Goal: Information Seeking & Learning: Learn about a topic

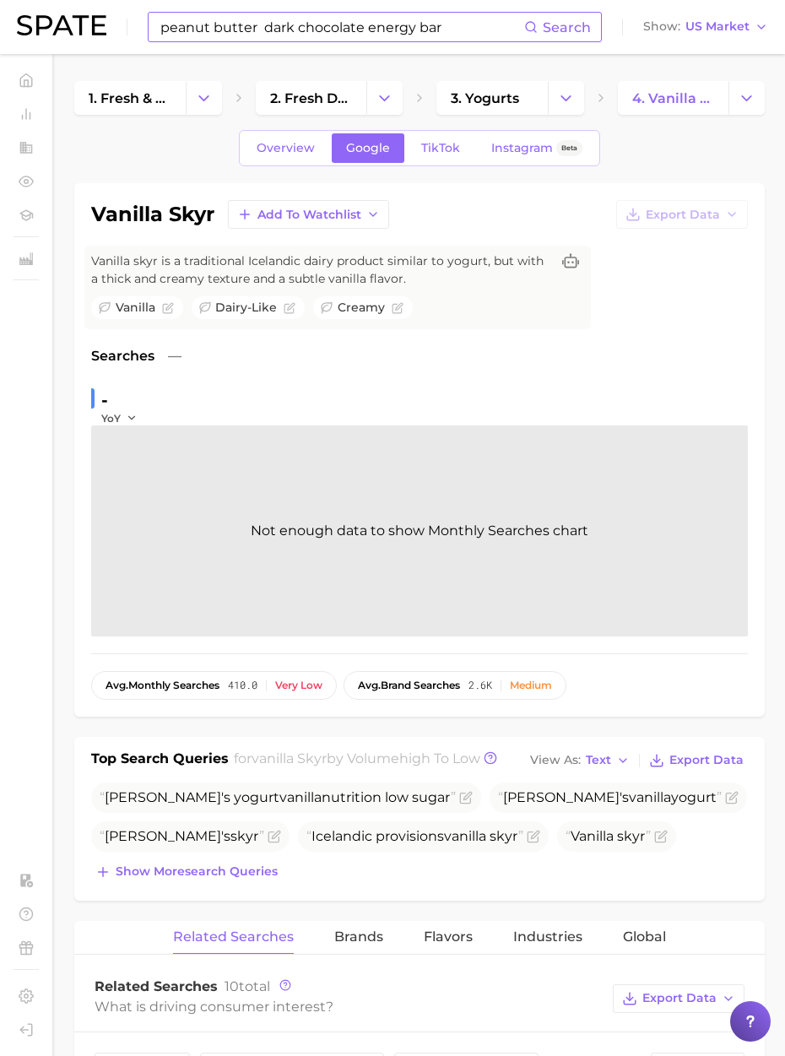
click at [311, 19] on input "peanut butter dark chocolate energy bar" at bounding box center [341, 27] width 365 height 29
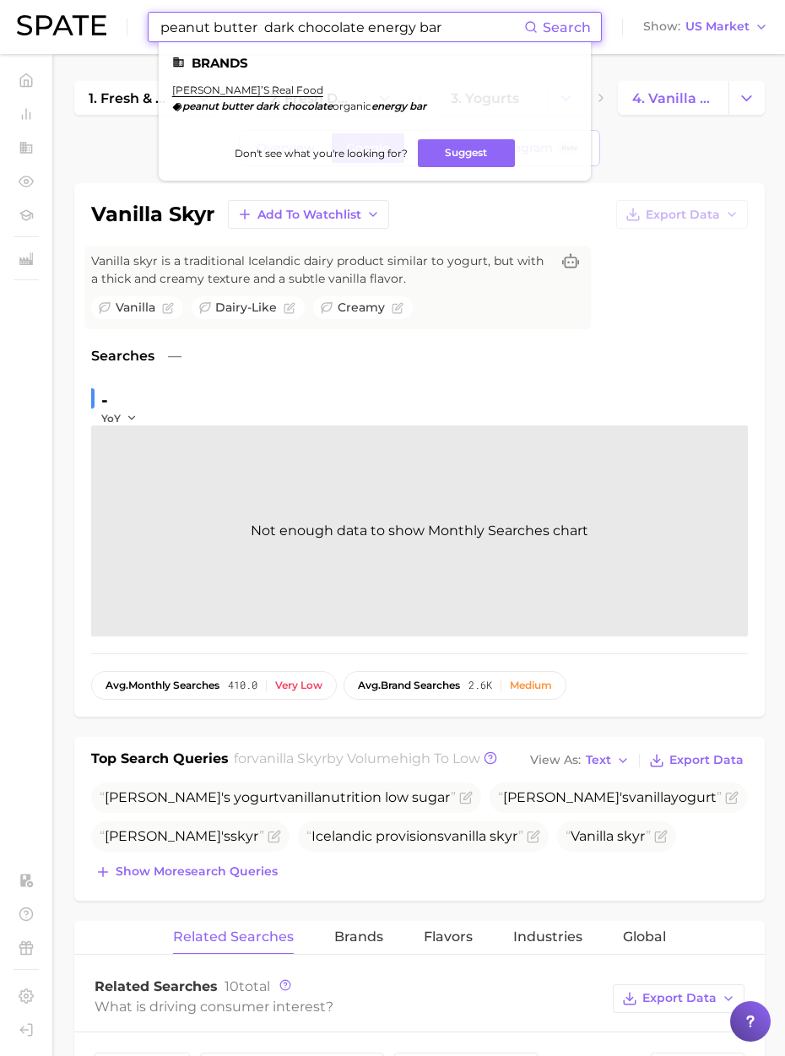
drag, startPoint x: 452, startPoint y: 32, endPoint x: -101, endPoint y: 22, distance: 553.6
click at [0, 22] on html "peanut butter dark chocolate energy bar Search Brands kate’s real food peanut b…" at bounding box center [392, 528] width 785 height 1056
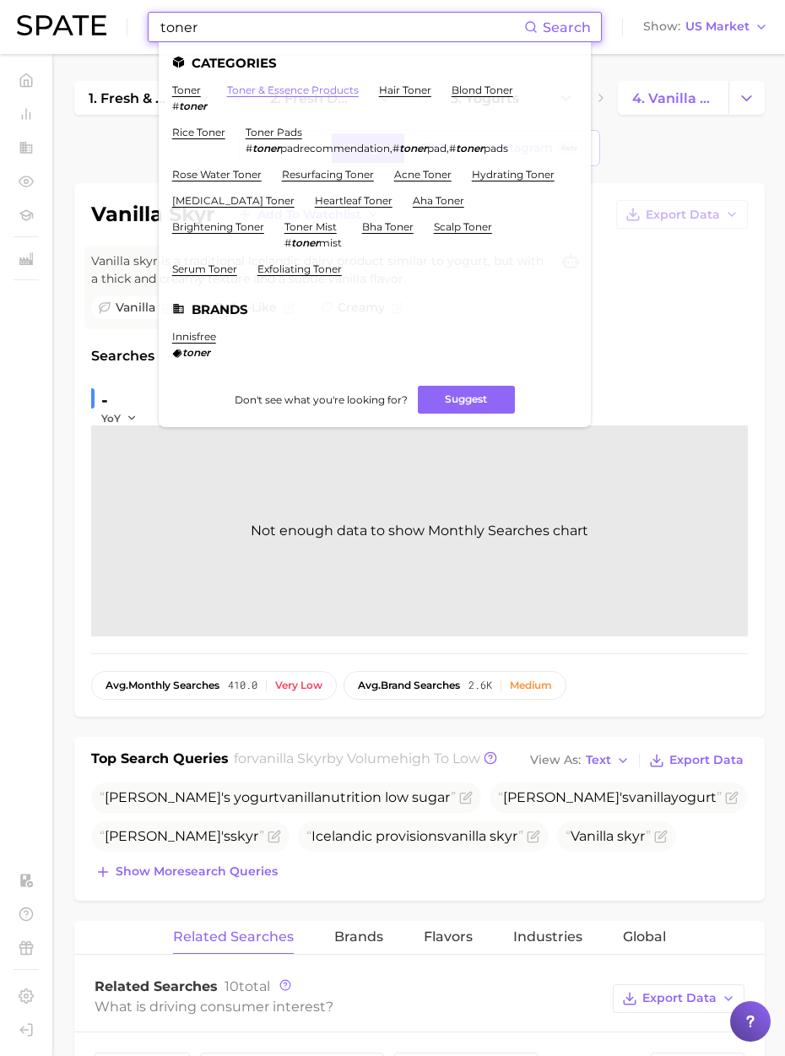
type input "toner"
click at [301, 84] on link "toner & essence products" at bounding box center [293, 90] width 132 height 13
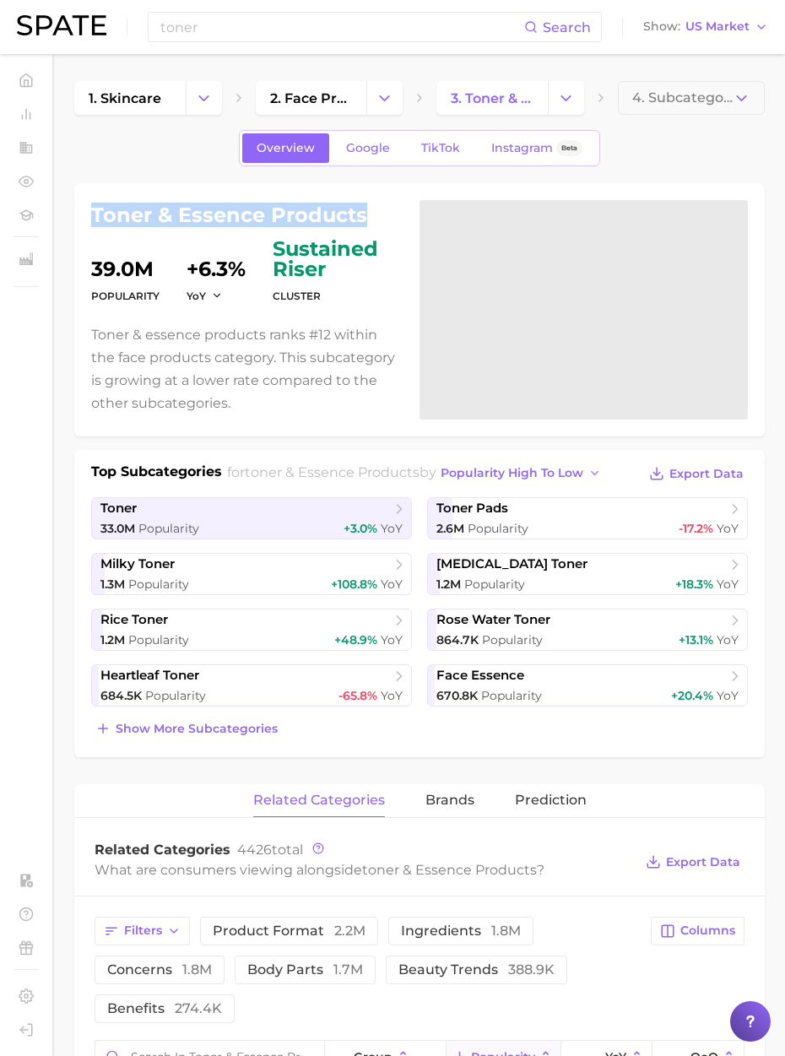
drag, startPoint x: 362, startPoint y: 212, endPoint x: 85, endPoint y: 219, distance: 276.8
click at [85, 219] on div "toner & essence products Popularity 39.0m YoY +6.3% cluster sustained riser Ton…" at bounding box center [419, 309] width 690 height 253
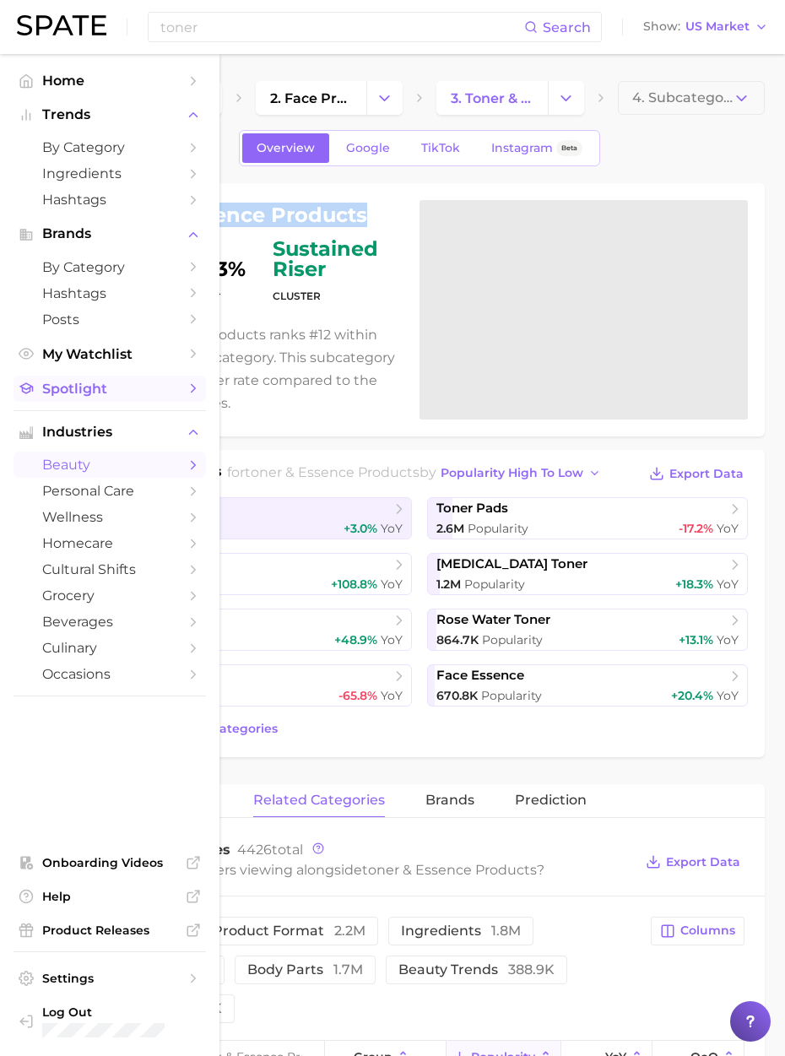
copy h1 "toner & essence products"
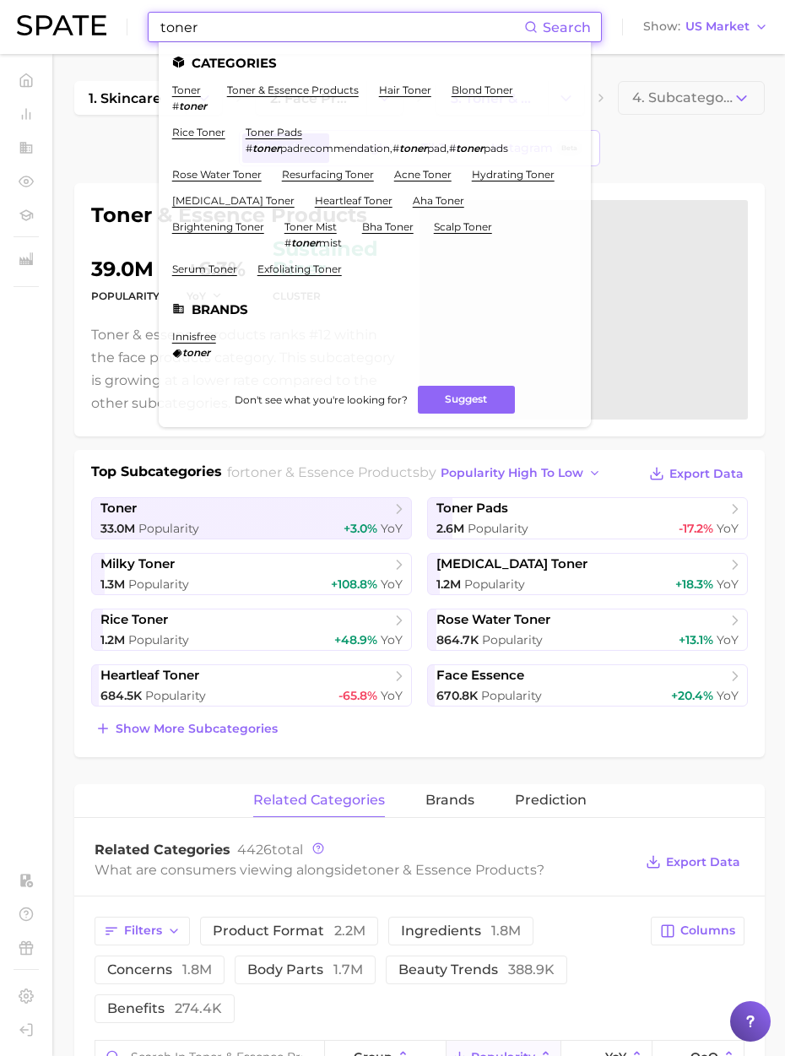
click at [215, 30] on input "toner" at bounding box center [341, 27] width 365 height 29
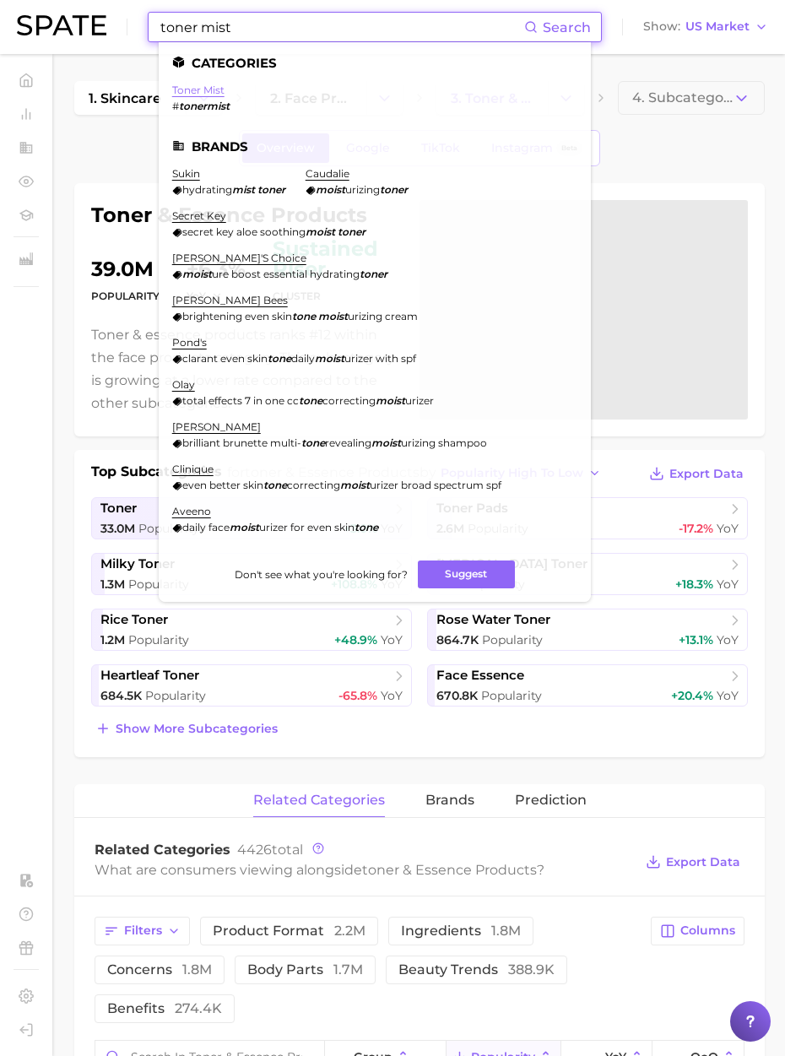
type input "toner mist"
click at [181, 93] on link "toner mist" at bounding box center [198, 90] width 52 height 13
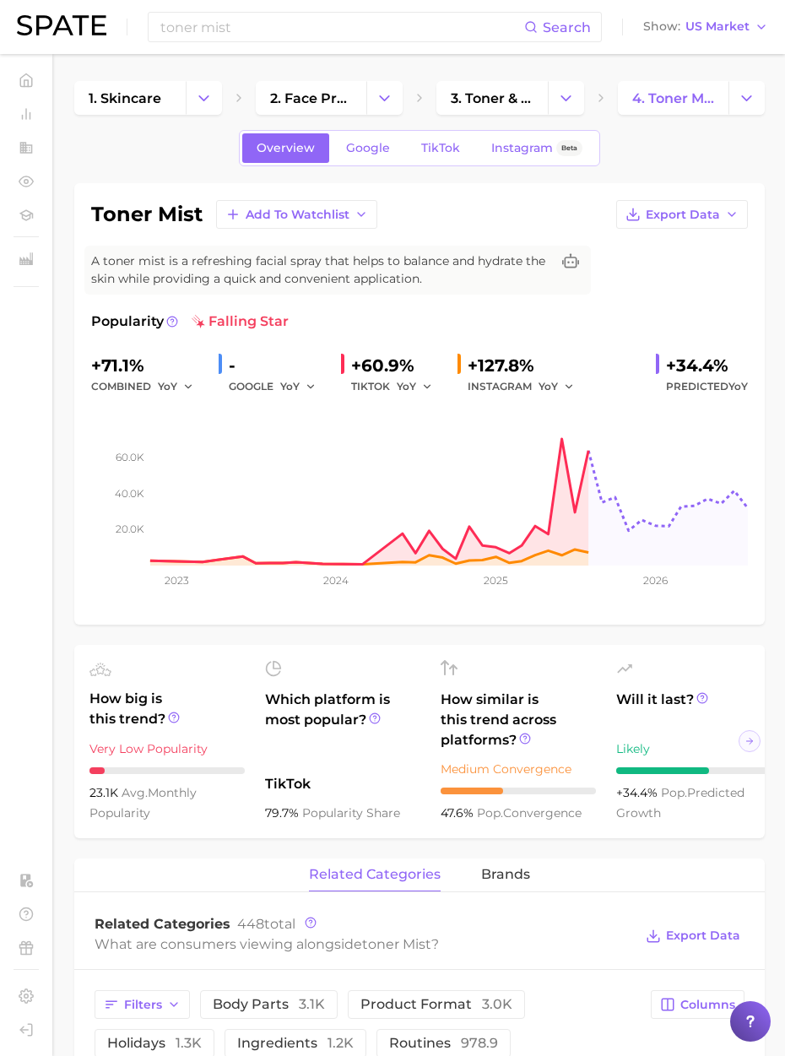
click at [201, 216] on div "toner mist Add to Watchlist Export Data" at bounding box center [419, 214] width 656 height 29
drag, startPoint x: 201, startPoint y: 215, endPoint x: 94, endPoint y: 213, distance: 107.2
click at [94, 213] on h1 "toner mist" at bounding box center [146, 214] width 111 height 20
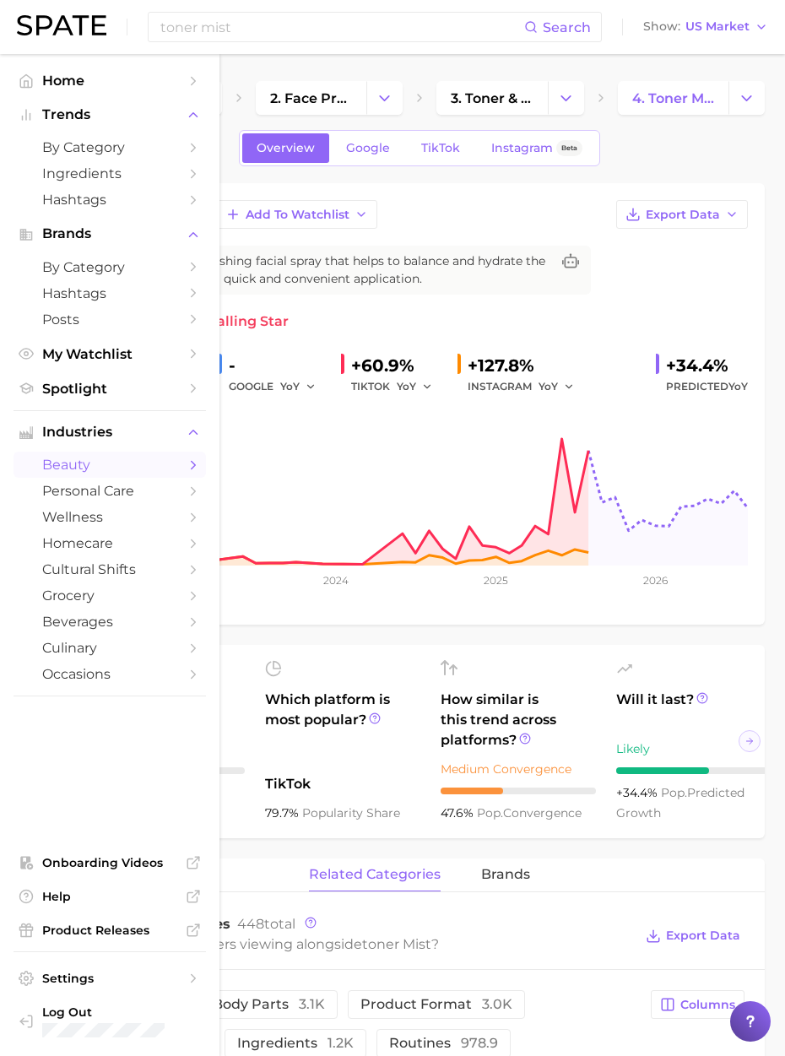
copy h1 "toner mist"
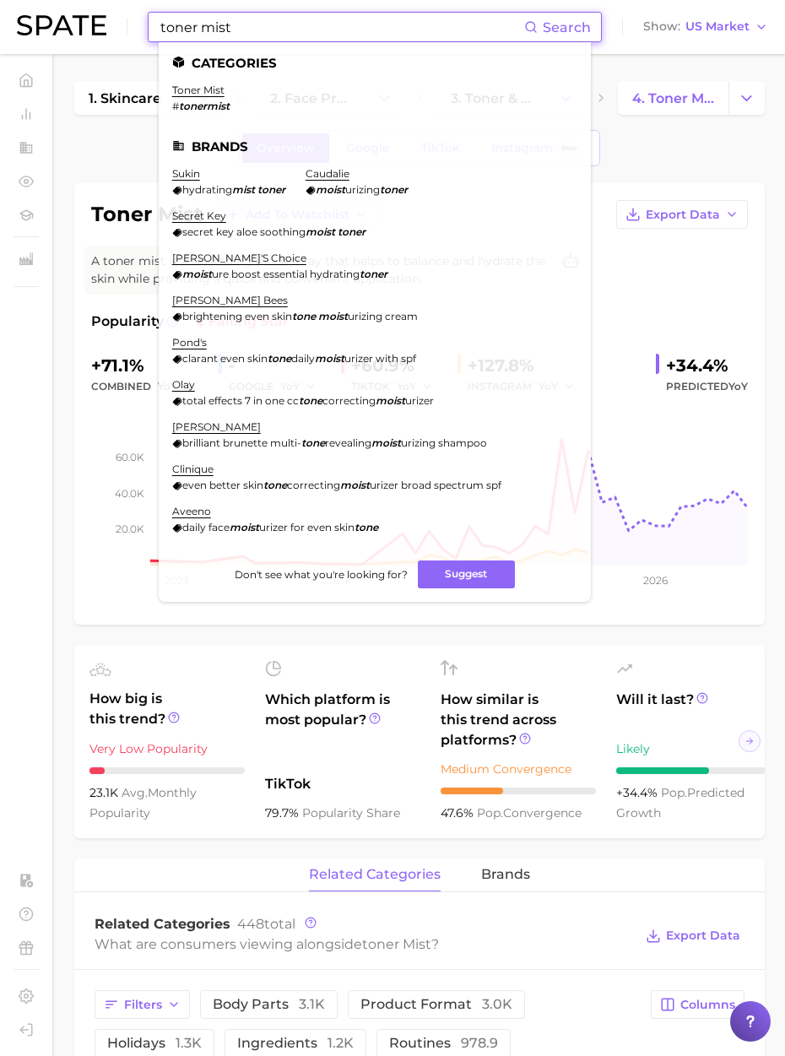
drag, startPoint x: 236, startPoint y: 34, endPoint x: 97, endPoint y: 14, distance: 140.7
click at [97, 14] on div "toner mist Search Categories toner mist # tonermist Brands sukin hydrating mist…" at bounding box center [392, 27] width 751 height 54
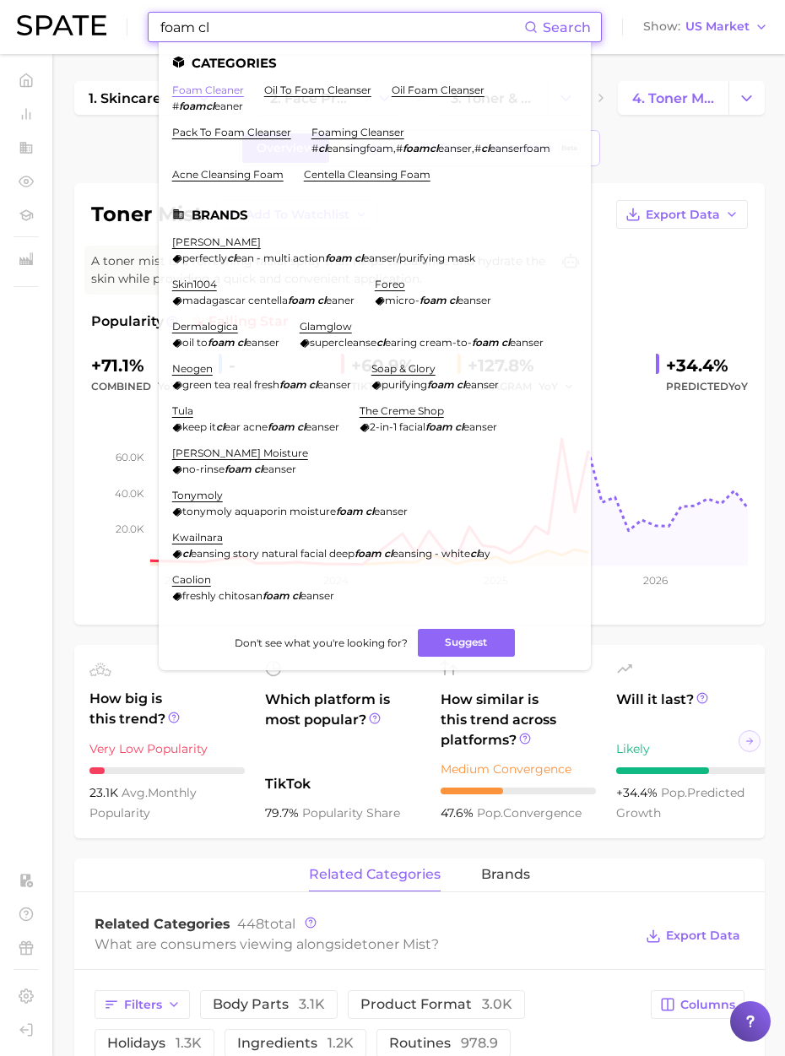
type input "foam cl"
click at [208, 85] on link "foam cleaner" at bounding box center [208, 90] width 72 height 13
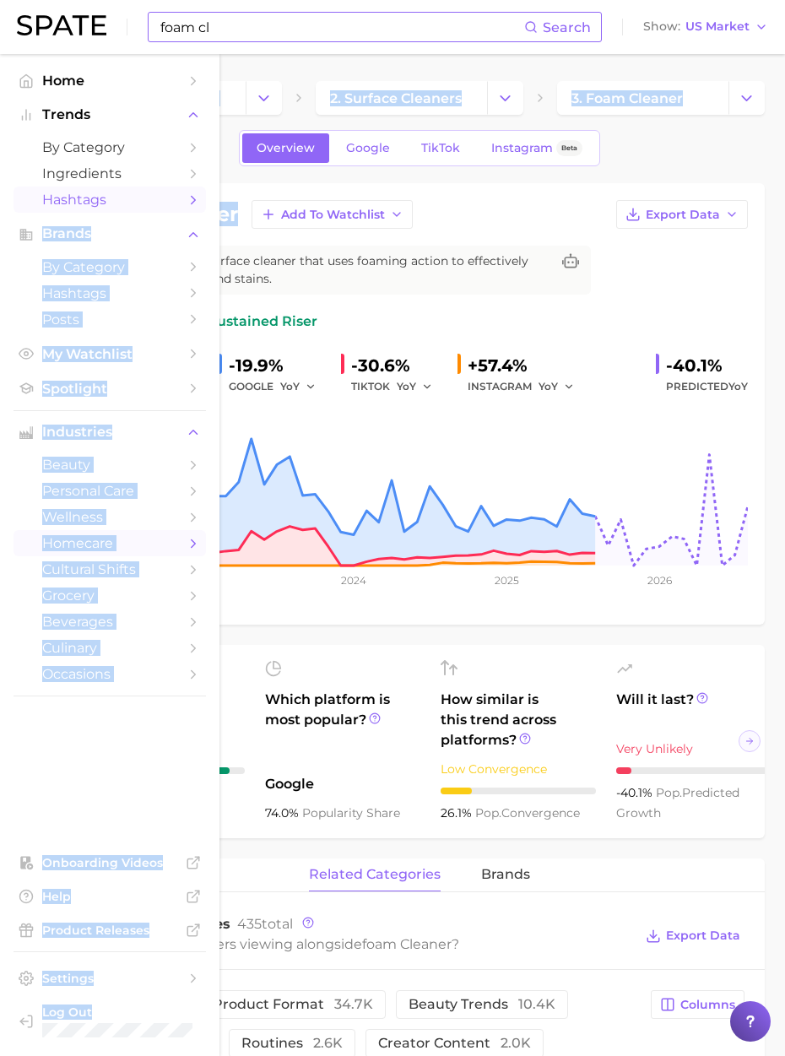
drag, startPoint x: 235, startPoint y: 214, endPoint x: 51, endPoint y: 211, distance: 184.8
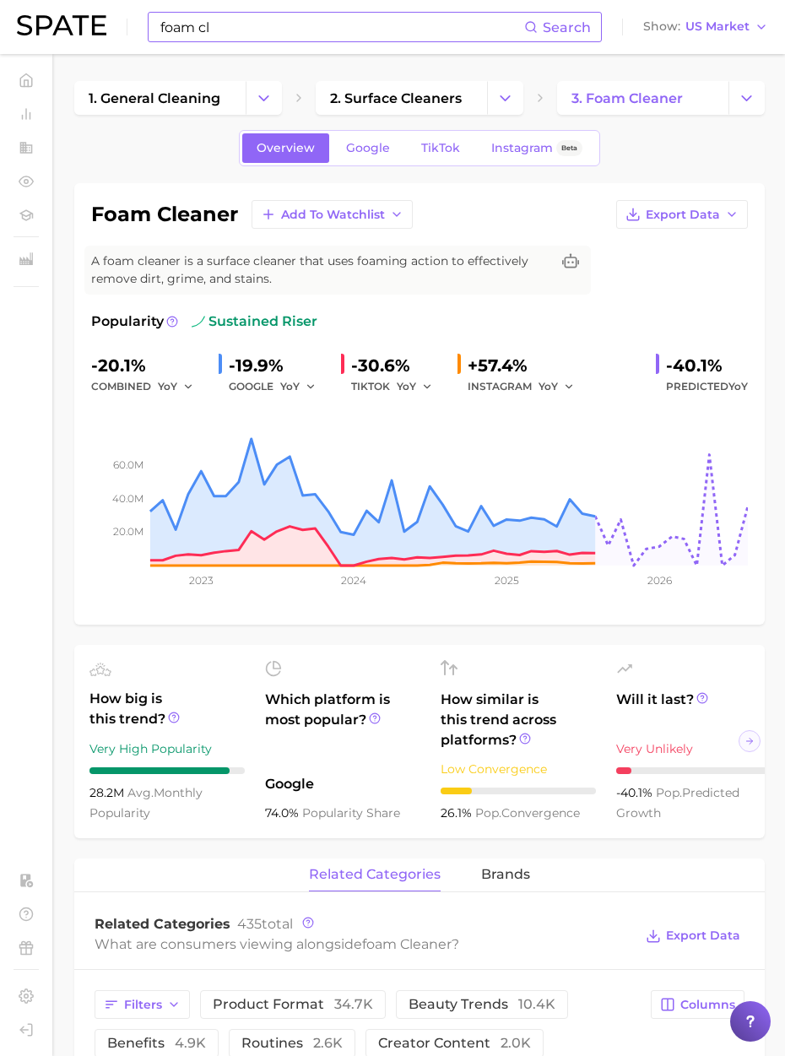
click at [227, 221] on h1 "foam cleaner" at bounding box center [164, 214] width 147 height 20
drag, startPoint x: 236, startPoint y: 215, endPoint x: 89, endPoint y: 213, distance: 147.7
click at [89, 213] on div "foam cleaner Add to Watchlist Export Data A foam cleaner is a surface cleaner t…" at bounding box center [419, 403] width 690 height 441
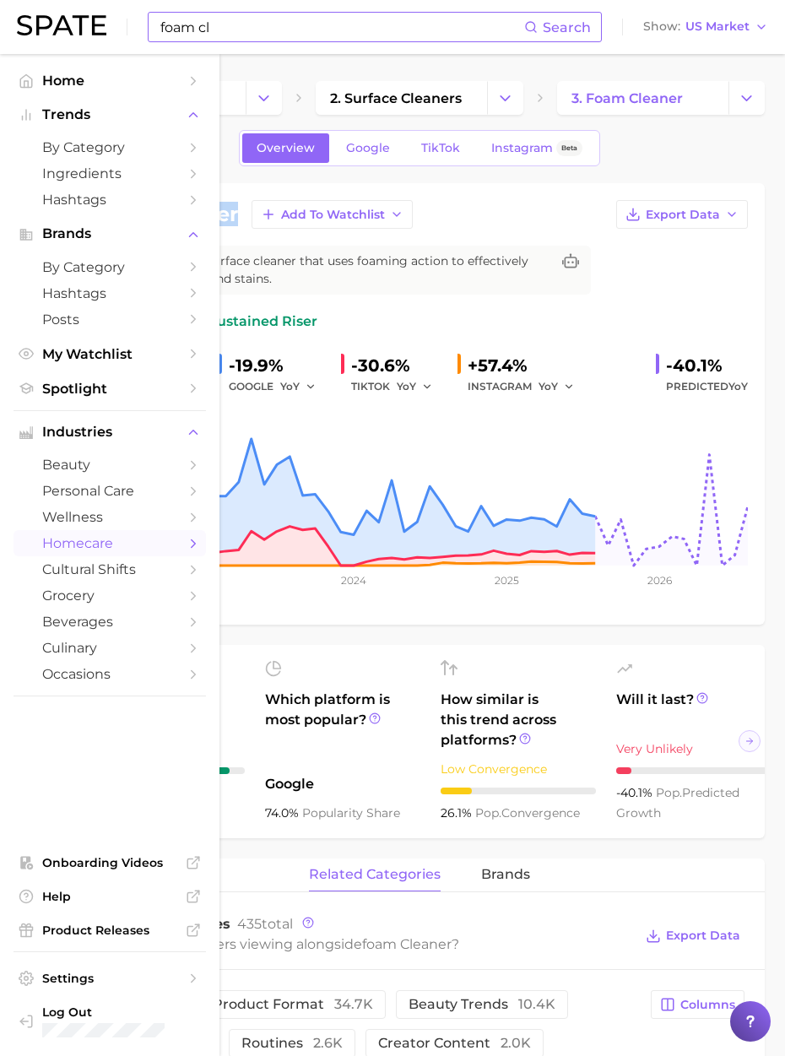
copy h1 "foam cleaner"
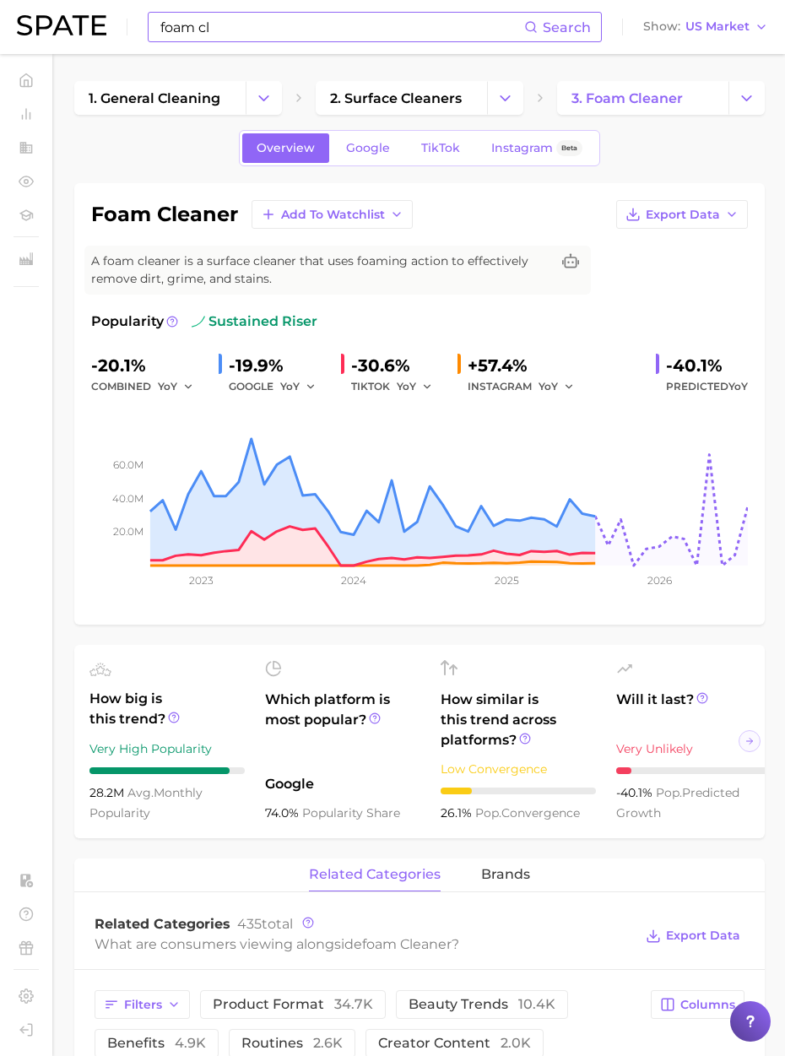
click at [225, 23] on input "foam cl" at bounding box center [341, 27] width 365 height 29
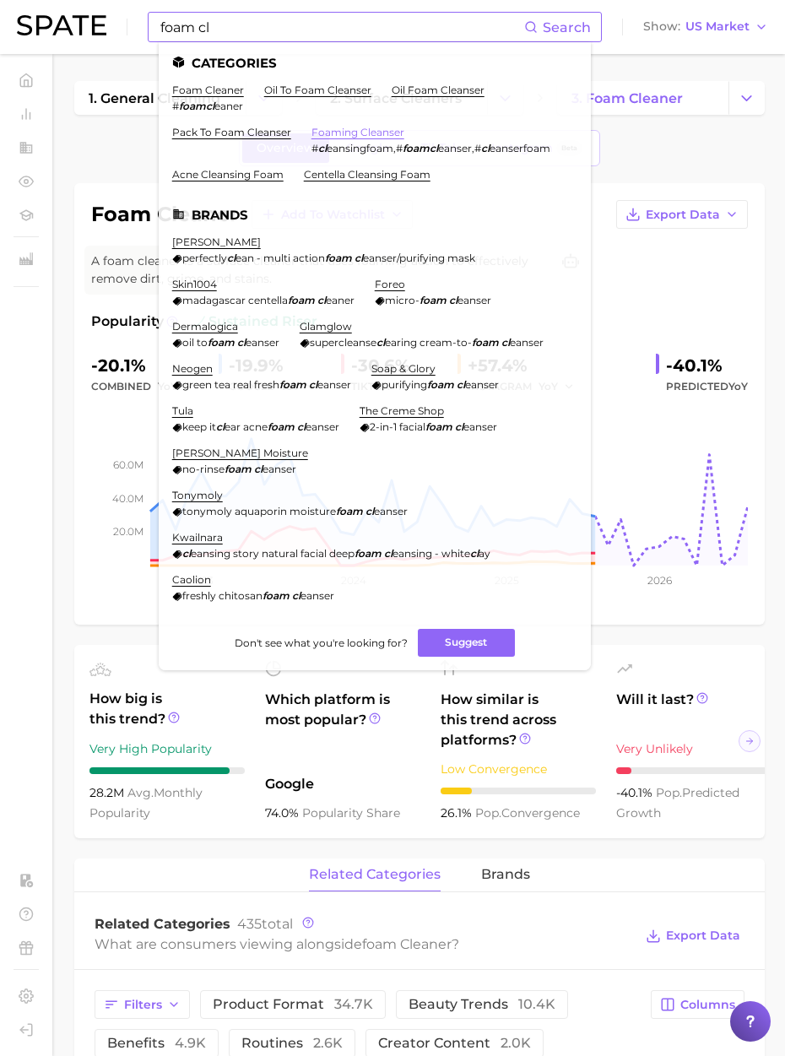
click at [385, 136] on link "foaming cleanser" at bounding box center [357, 132] width 93 height 13
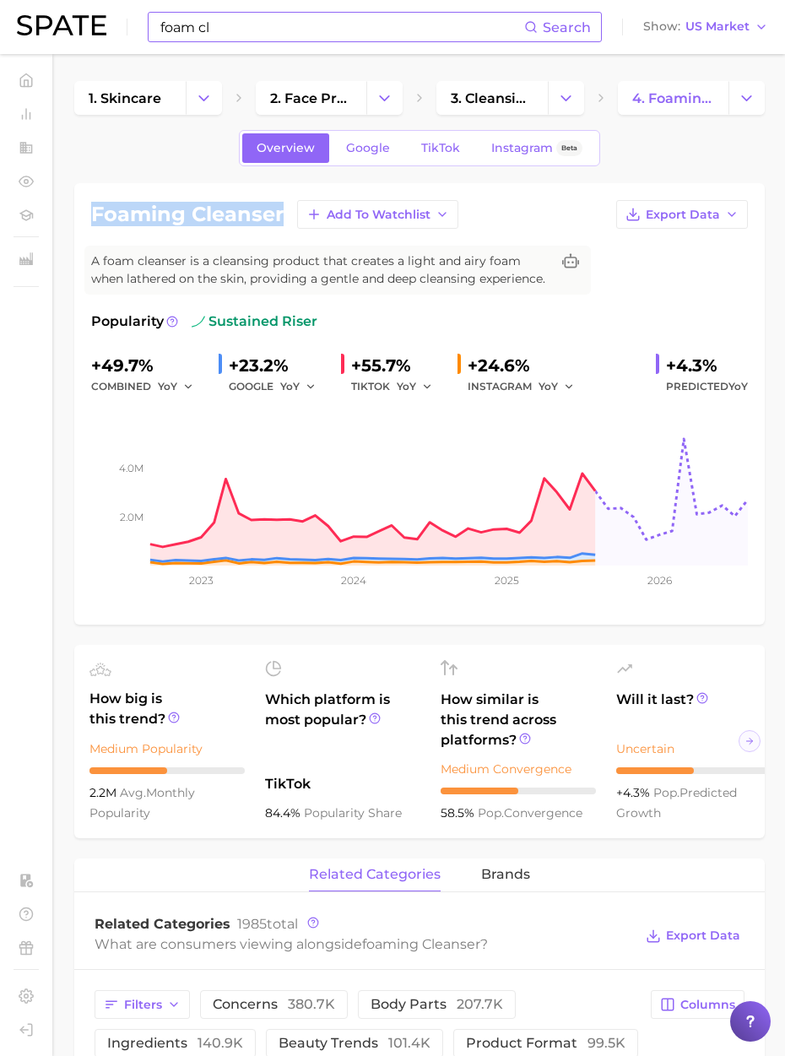
drag, startPoint x: 280, startPoint y: 213, endPoint x: 91, endPoint y: 211, distance: 189.0
click at [91, 211] on h1 "foaming cleanser" at bounding box center [187, 214] width 192 height 20
copy h1 "foaming cleanser"
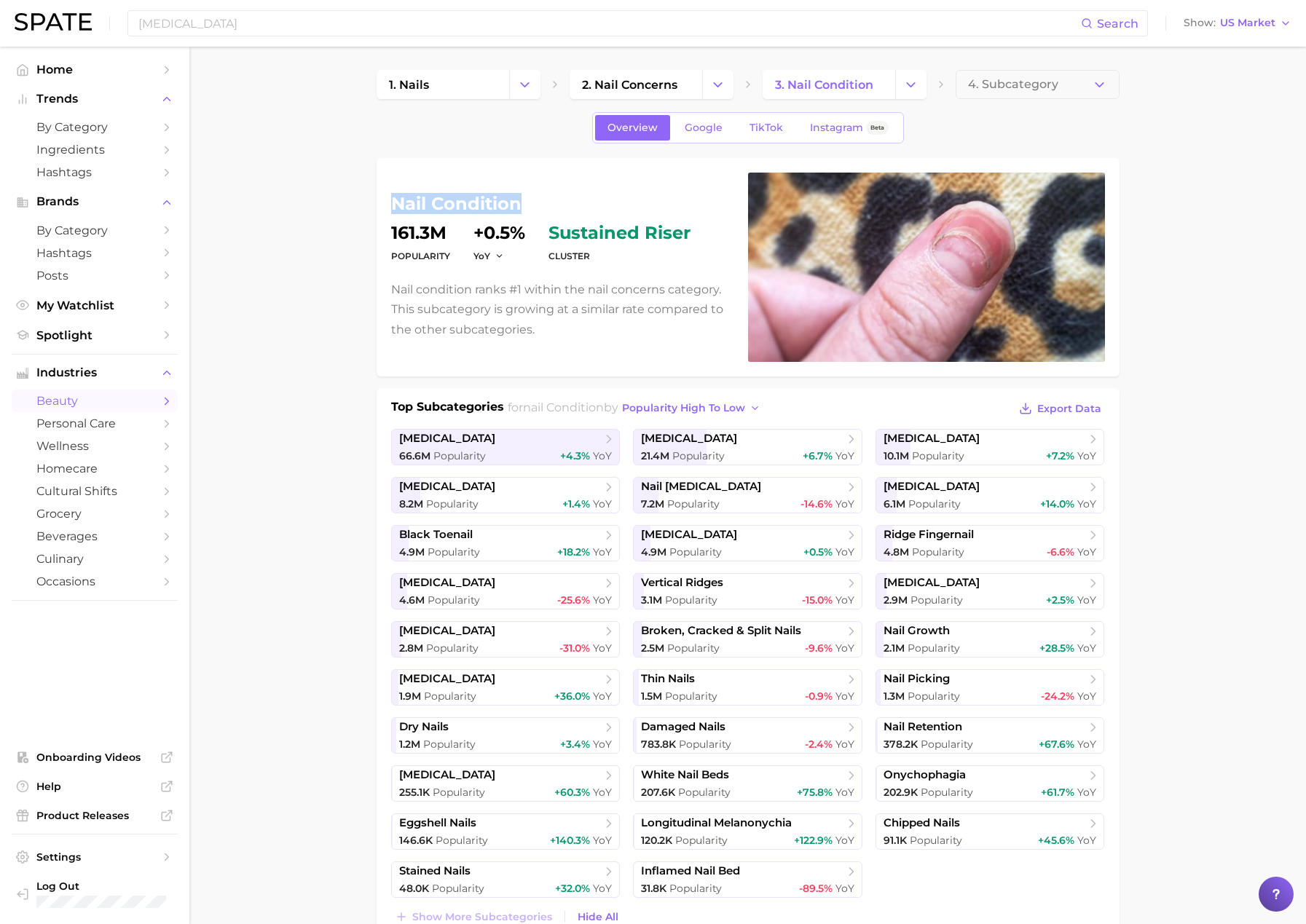
drag, startPoint x: 516, startPoint y: 204, endPoint x: 389, endPoint y: 203, distance: 127.0
click at [389, 203] on div "nail condition Popularity 161.3m YoY +0.5% cluster sustained riser Nail conditi…" at bounding box center [748, 267] width 743 height 218
copy h1 "nail condition"
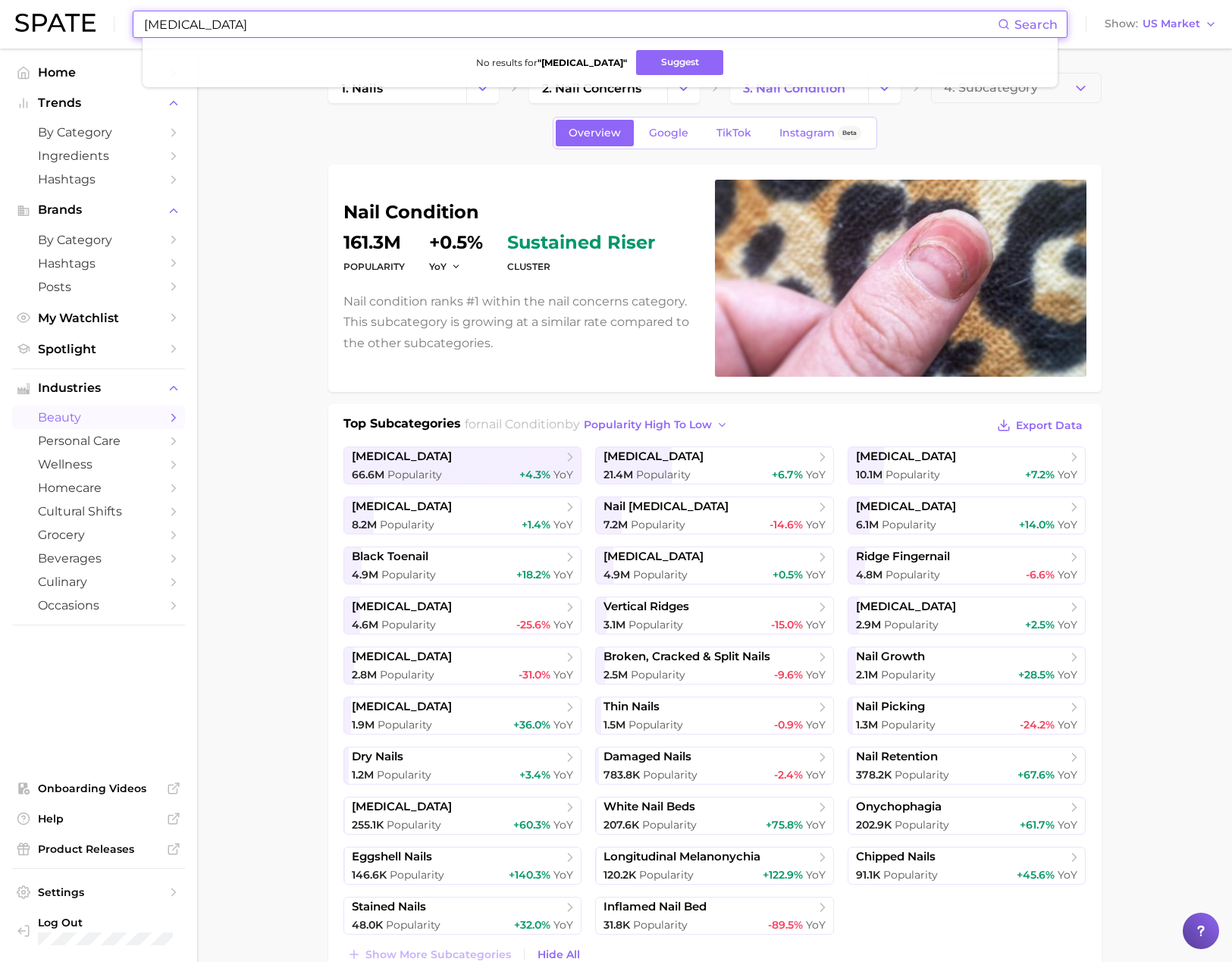
drag, startPoint x: 243, startPoint y: 18, endPoint x: 7, endPoint y: 3, distance: 236.5
click at [7, 3] on header "[MEDICAL_DATA] Search No results for " [MEDICAL_DATA] " Suggest Show US Market" at bounding box center [616, 24] width 1232 height 49
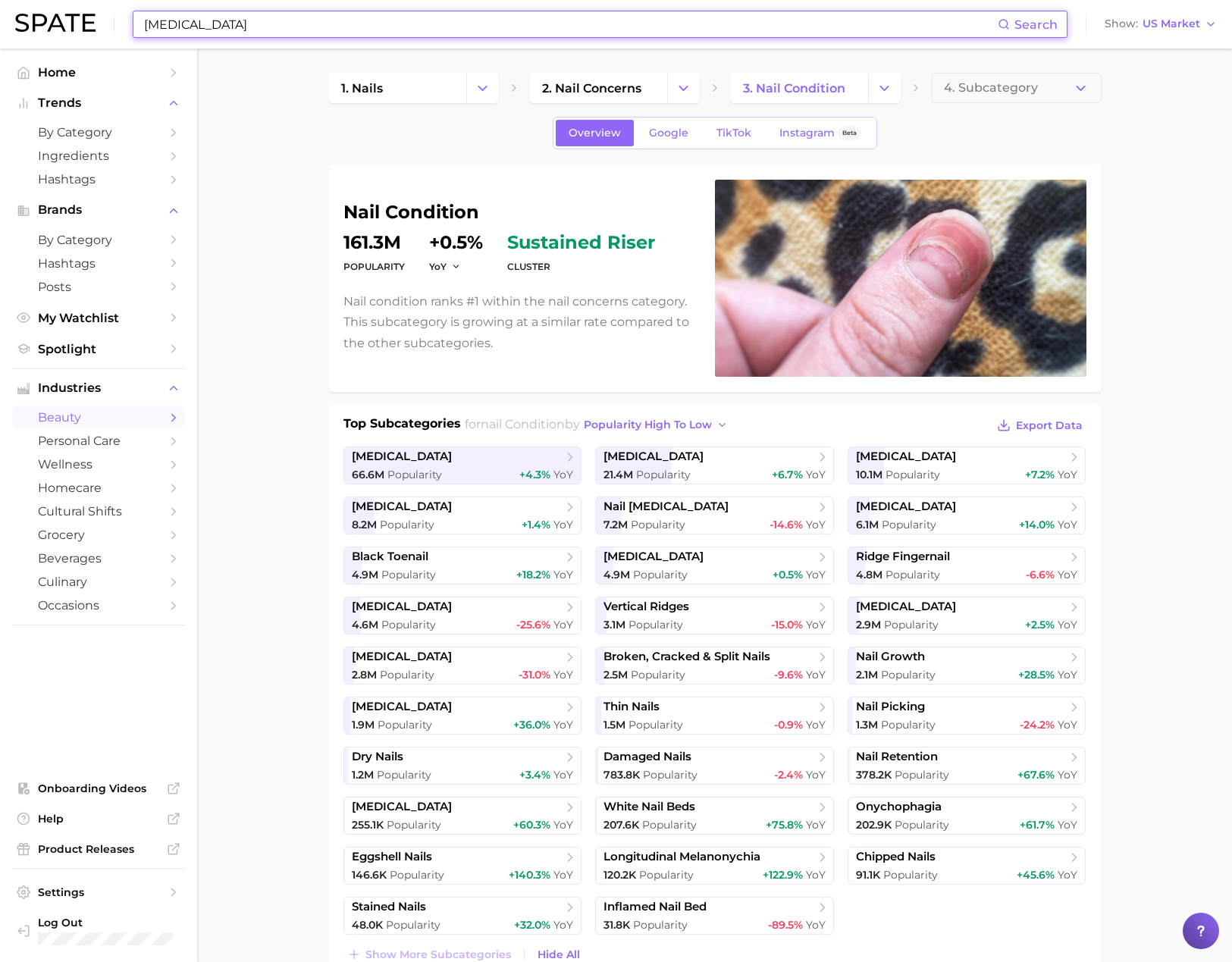
paste input "double [MEDICAL_DATA]"
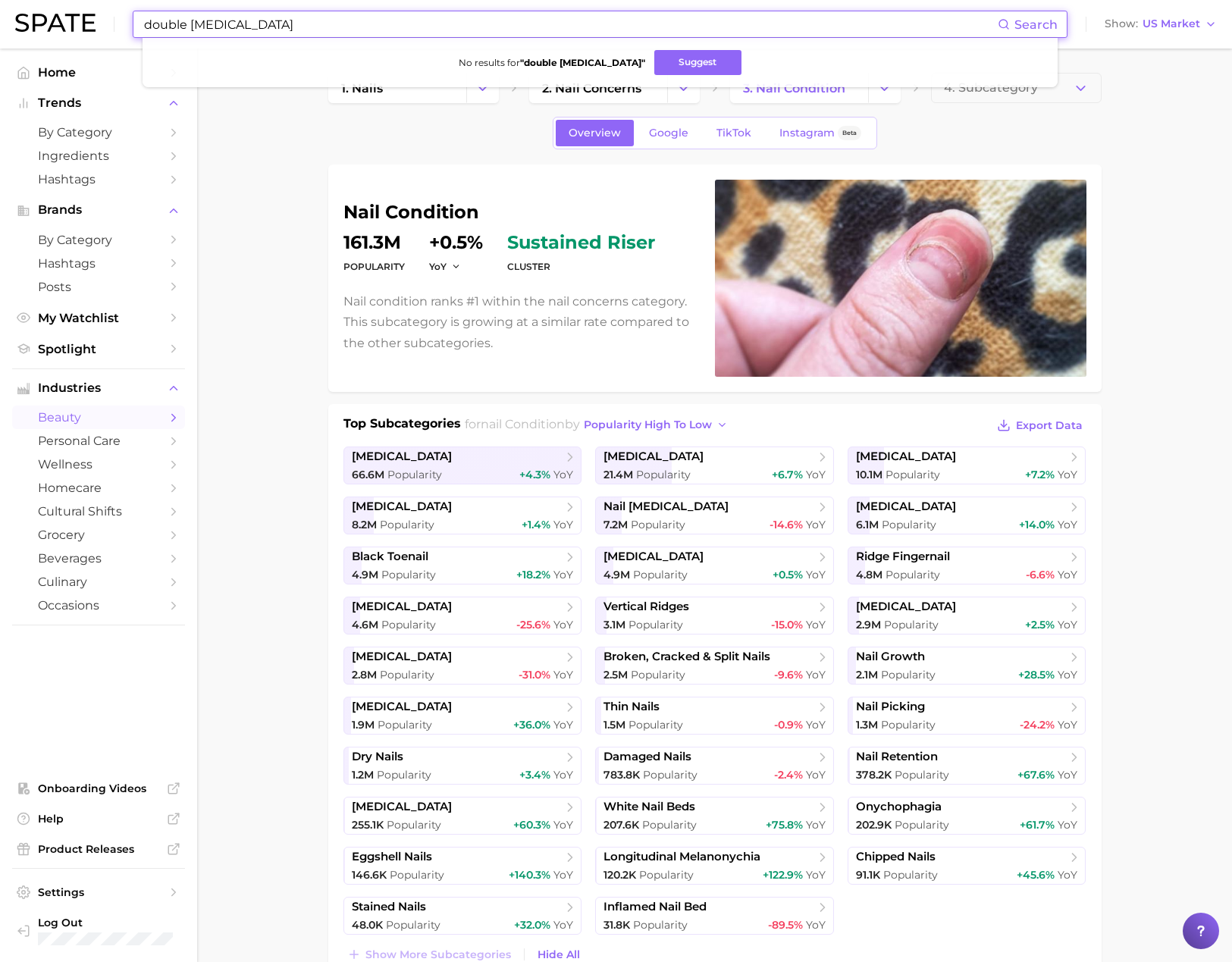
click at [261, 22] on input "double [MEDICAL_DATA]" at bounding box center [571, 24] width 855 height 26
click at [304, 25] on input "double [MEDICAL_DATA]" at bounding box center [571, 24] width 855 height 26
click at [691, 59] on button "Suggest" at bounding box center [697, 63] width 87 height 25
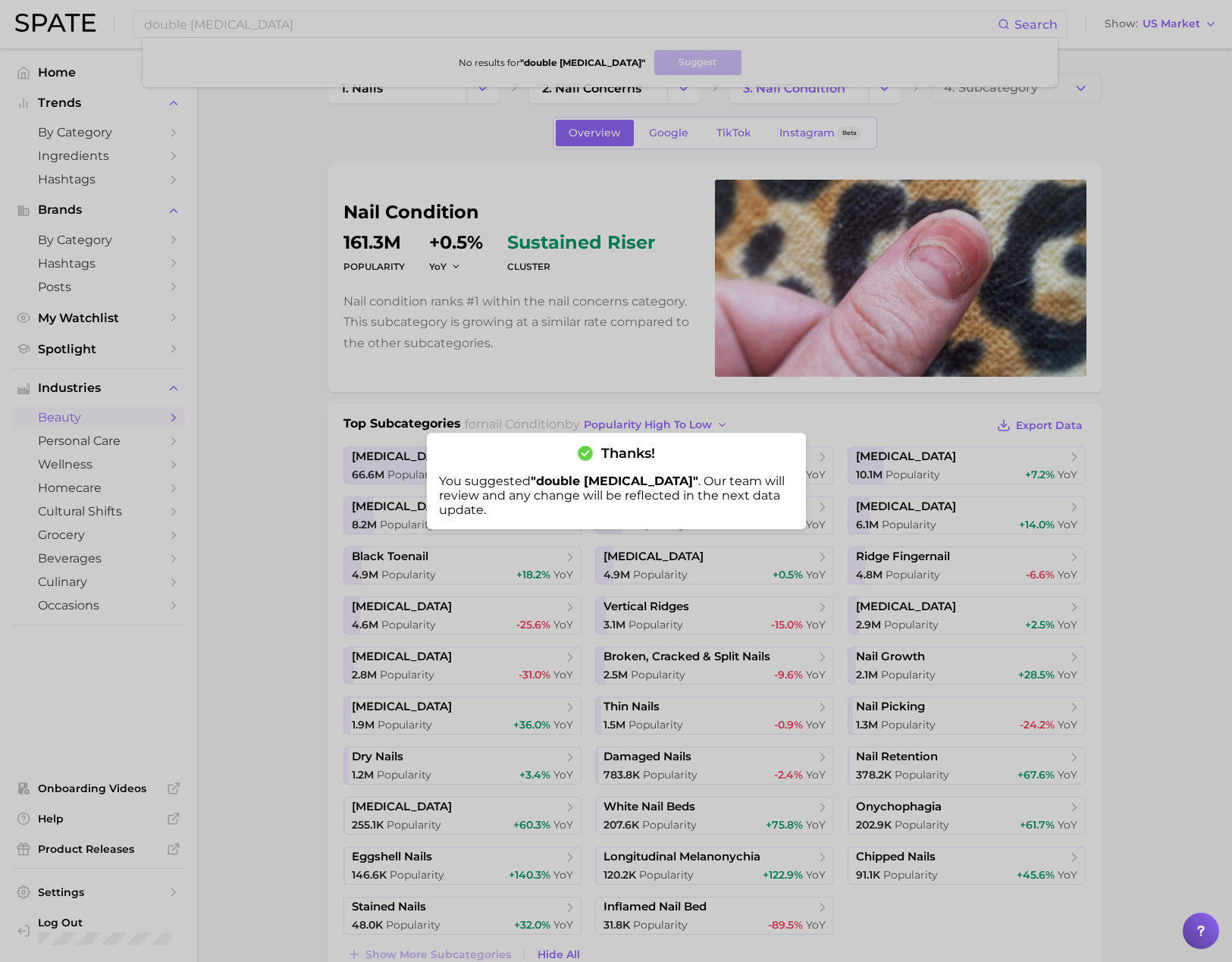
click at [304, 61] on div at bounding box center [616, 481] width 1232 height 962
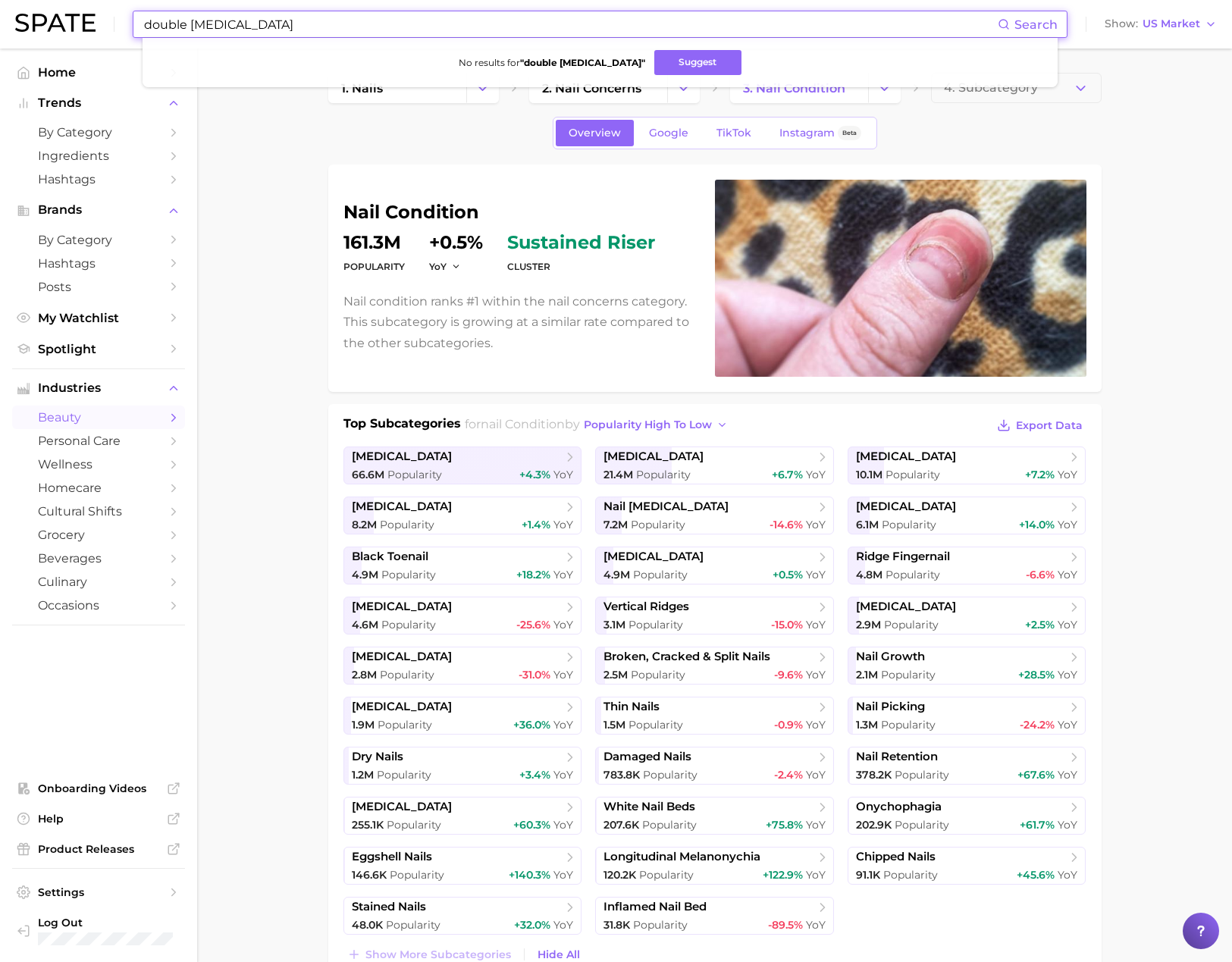
drag, startPoint x: 322, startPoint y: 35, endPoint x: 85, endPoint y: 22, distance: 237.4
click at [85, 22] on div "double [MEDICAL_DATA] Search No results for " double [MEDICAL_DATA] " Suggest S…" at bounding box center [616, 24] width 1201 height 49
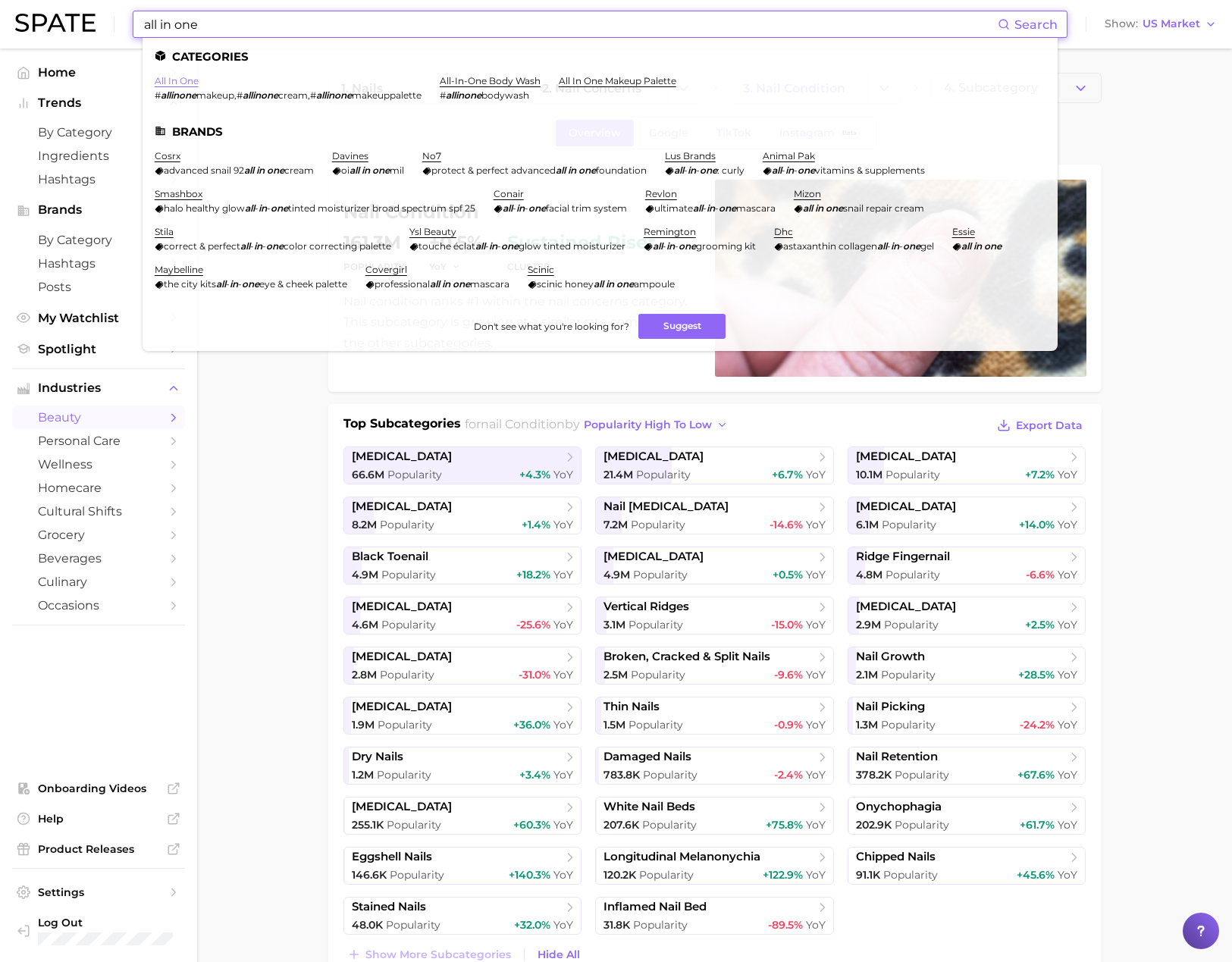
type input "all in one"
click at [185, 85] on link "all in one" at bounding box center [176, 81] width 44 height 12
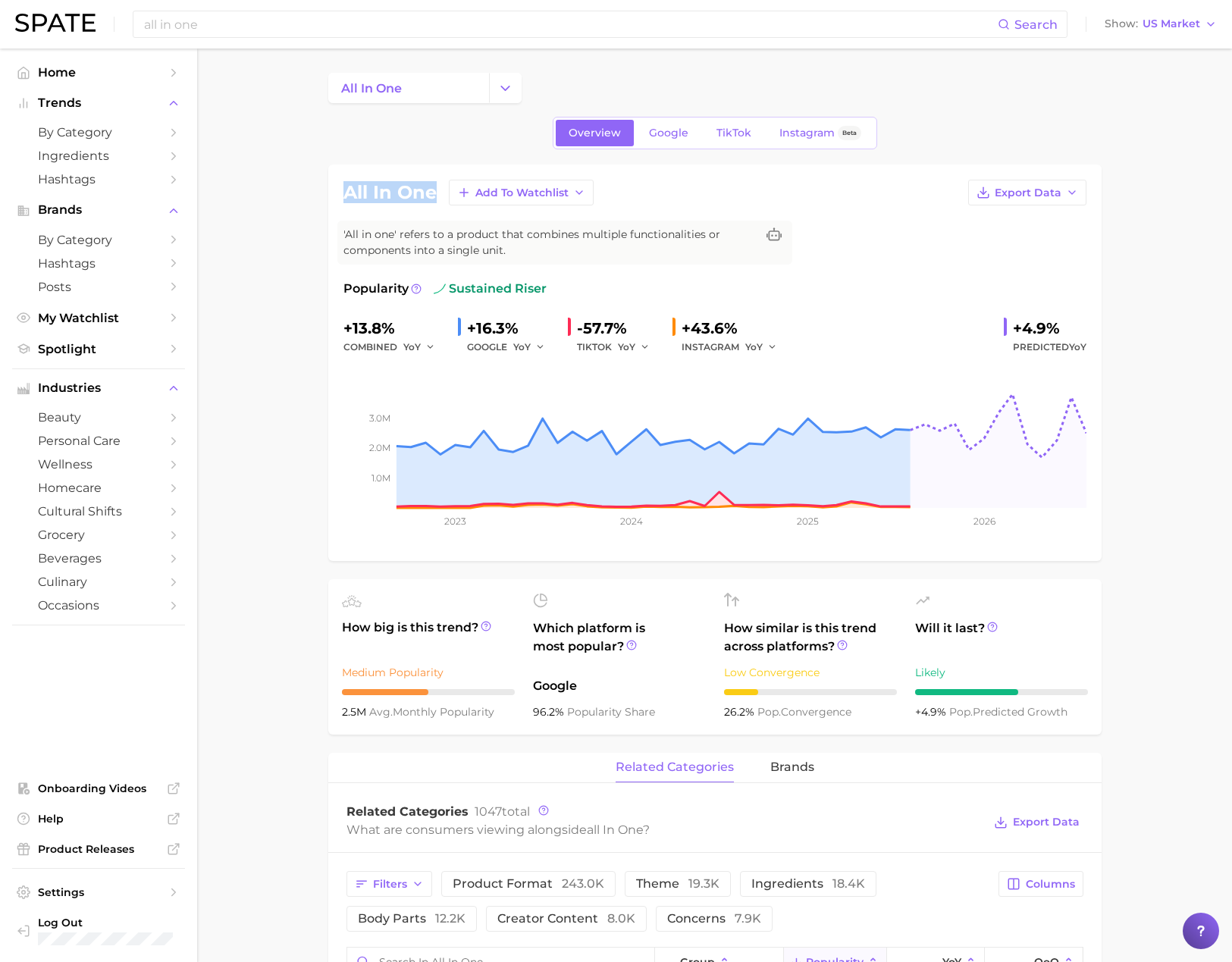
drag, startPoint x: 434, startPoint y: 192, endPoint x: 341, endPoint y: 193, distance: 93.0
click at [341, 193] on div "all in one Add to Watchlist Export Data 'All in one' refers to a product that c…" at bounding box center [714, 362] width 774 height 396
copy h1 "all in one"
